Goal: Task Accomplishment & Management: Manage account settings

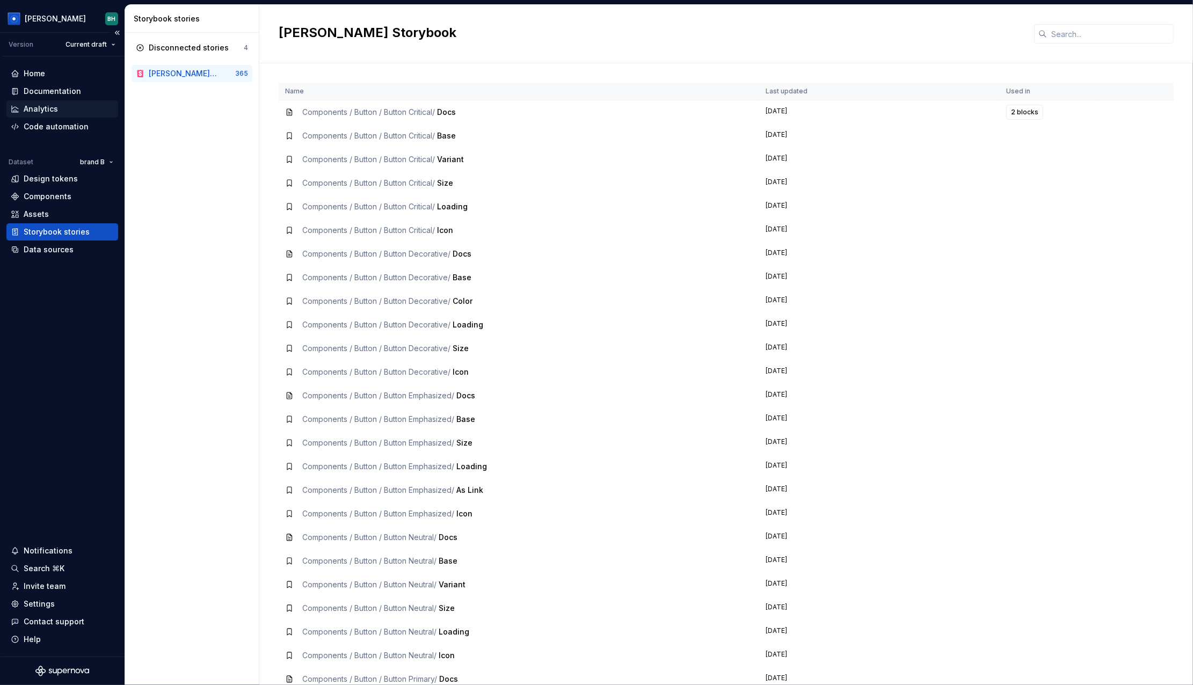
click at [63, 111] on div "Analytics" at bounding box center [62, 109] width 103 height 11
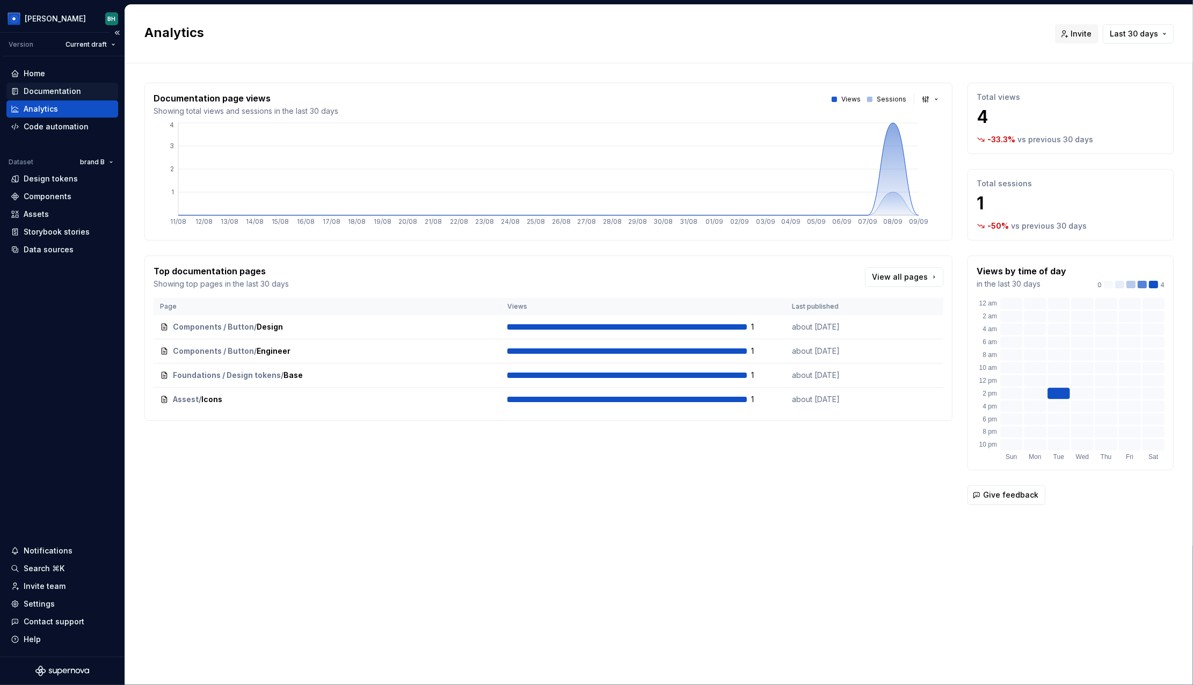
click at [78, 89] on div "Documentation" at bounding box center [62, 91] width 103 height 11
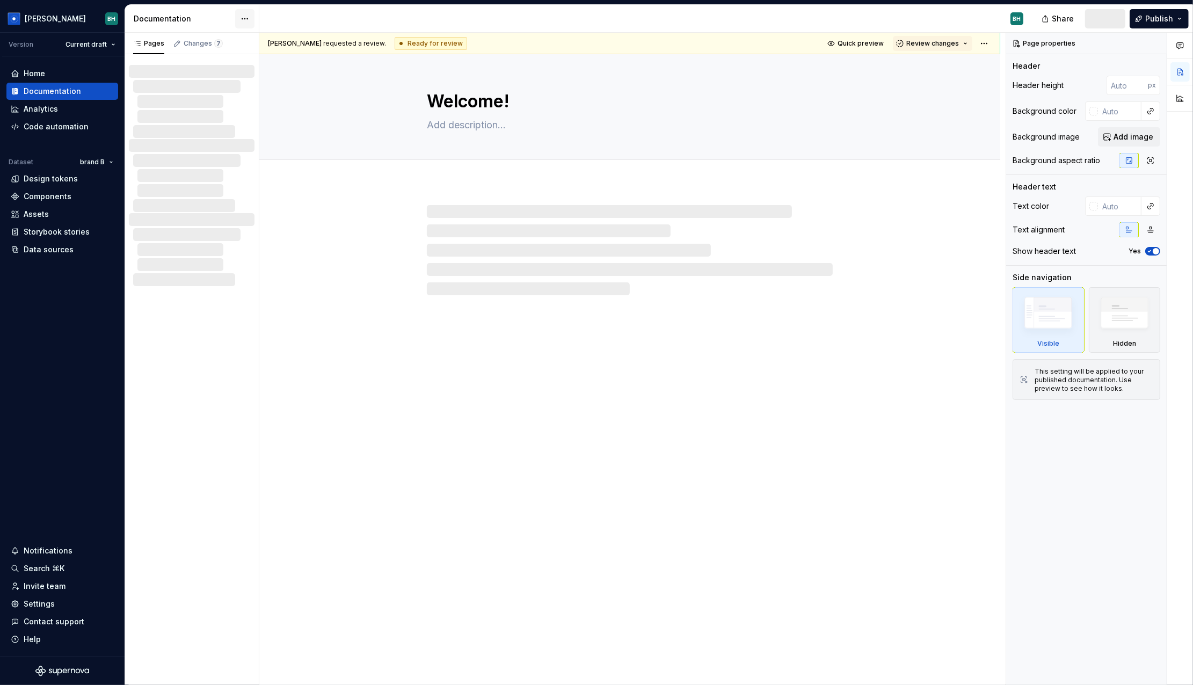
click at [247, 14] on html "[PERSON_NAME] Version Current draft Home Documentation Analytics Code automatio…" at bounding box center [596, 342] width 1193 height 685
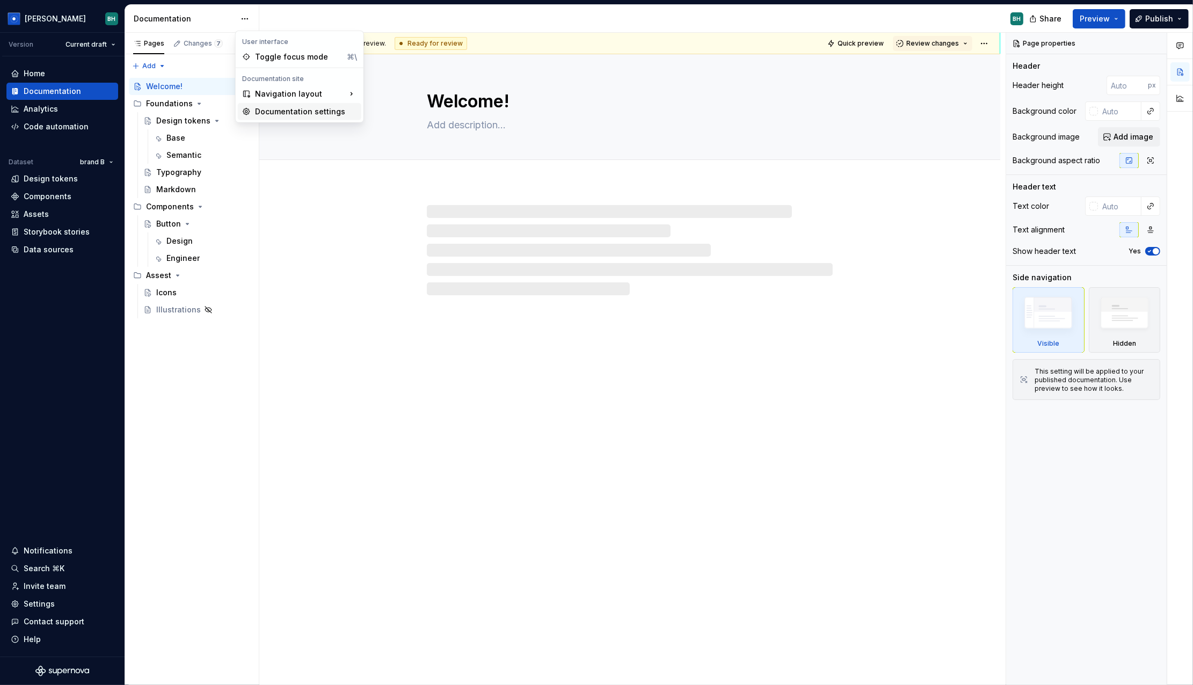
click at [289, 105] on div "Documentation settings" at bounding box center [300, 111] width 124 height 17
type textarea "*"
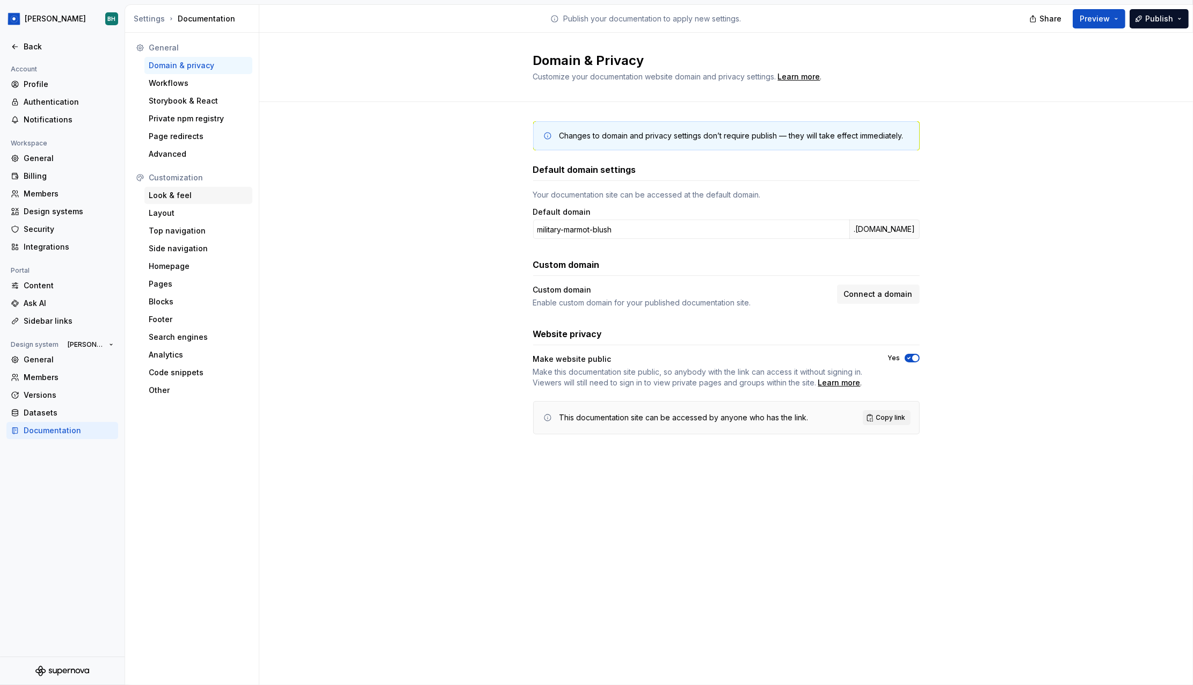
click at [197, 202] on div "Look & feel" at bounding box center [198, 195] width 108 height 17
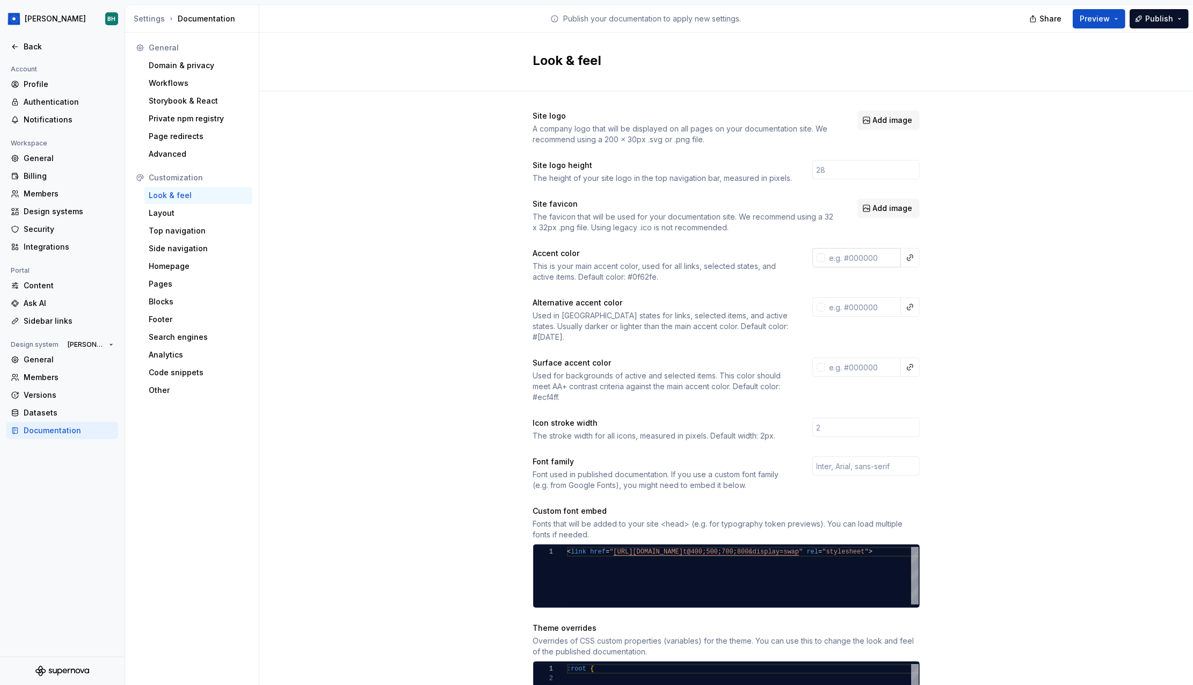
click at [821, 261] on div at bounding box center [821, 257] width 9 height 9
click at [975, 92] on html "[PERSON_NAME] Back Account Profile Authentication Notifications Workspace Gener…" at bounding box center [596, 342] width 1193 height 685
click at [967, 242] on div "Site logo A company logo that will be displayed on all pages on your documentat…" at bounding box center [726, 487] width 934 height 792
click at [967, 244] on div "Site logo A company logo that will be displayed on all pages on your documentat…" at bounding box center [726, 487] width 934 height 792
click at [854, 258] on input "text" at bounding box center [863, 257] width 76 height 19
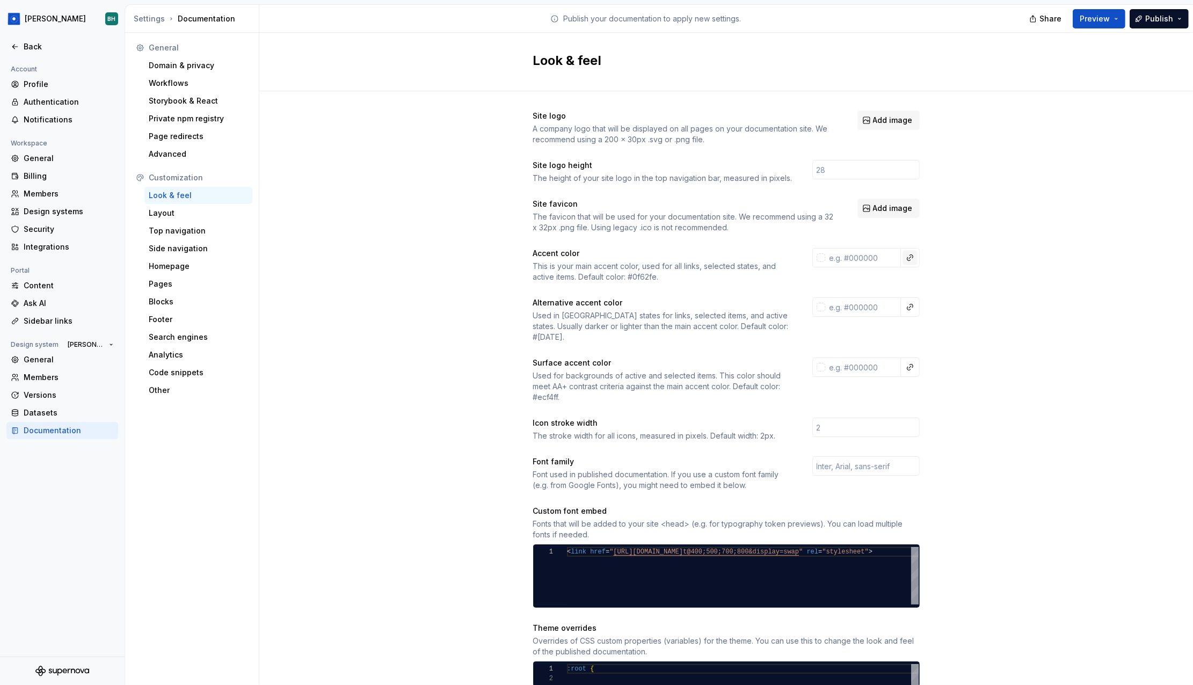
click at [909, 258] on button "button" at bounding box center [910, 257] width 15 height 15
click at [953, 266] on html "[PERSON_NAME] Back Account Profile Authentication Notifications Workspace Gener…" at bounding box center [596, 342] width 1193 height 685
